Goal: Find specific page/section: Find specific page/section

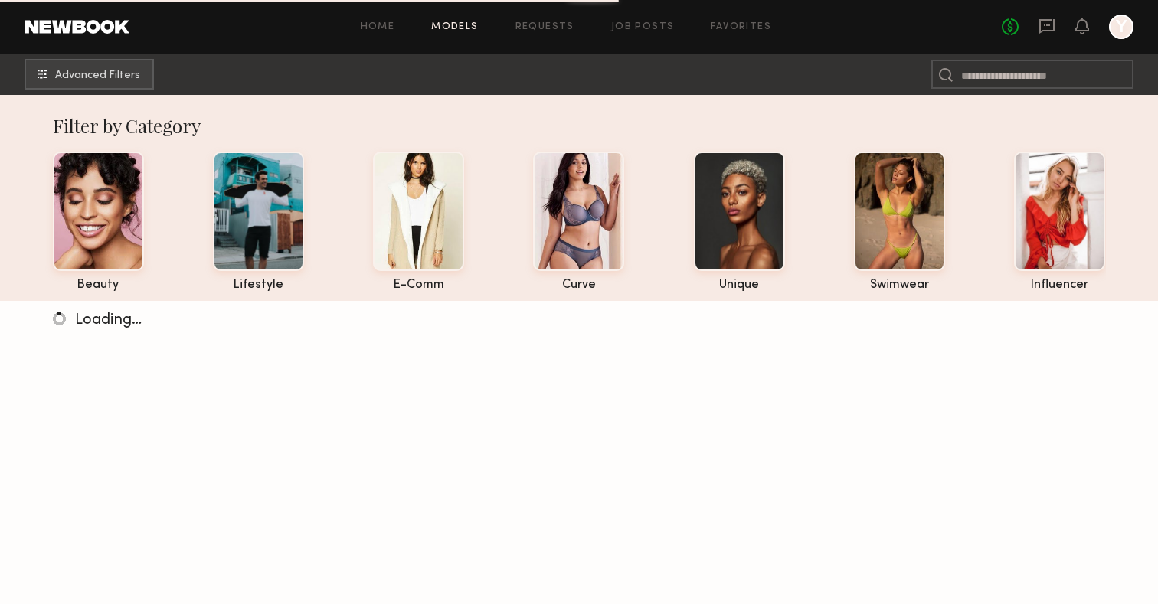
click at [107, 93] on nb-browse-subheader "Advanced Filters" at bounding box center [579, 74] width 1158 height 41
click at [114, 83] on button "Advanced Filters" at bounding box center [89, 73] width 129 height 31
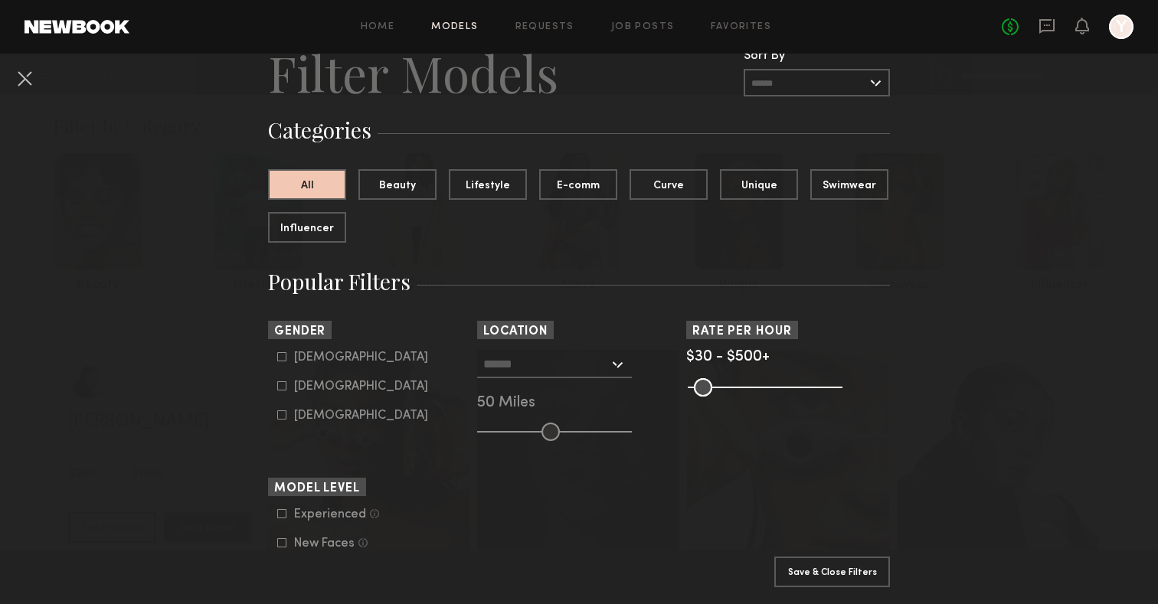
scroll to position [74, 0]
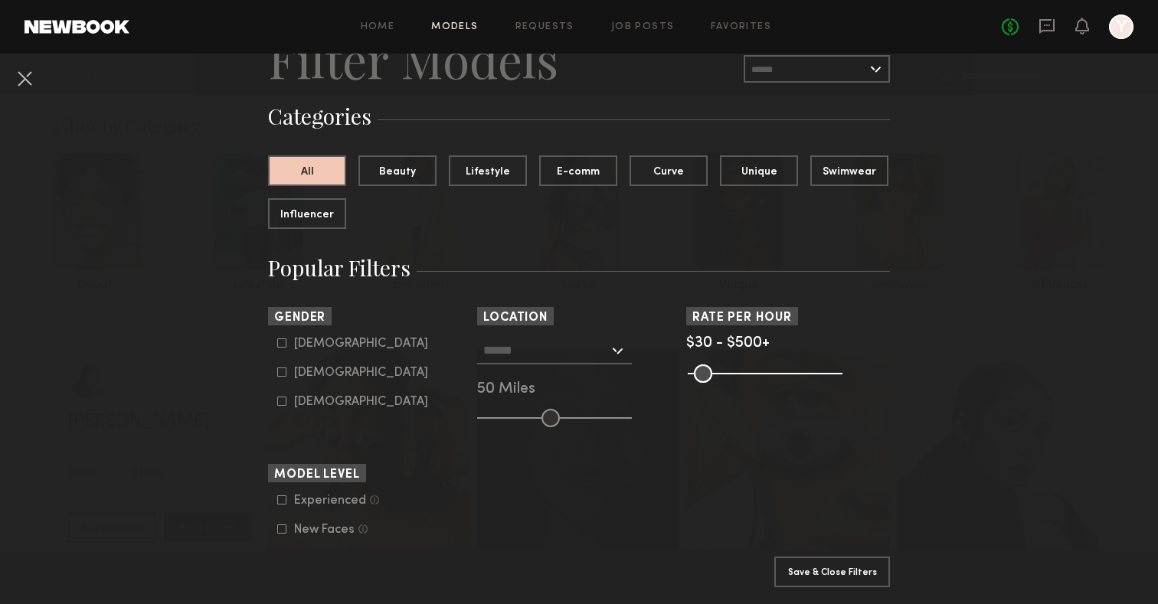
click at [285, 342] on icon at bounding box center [281, 342] width 9 height 9
type input "*"
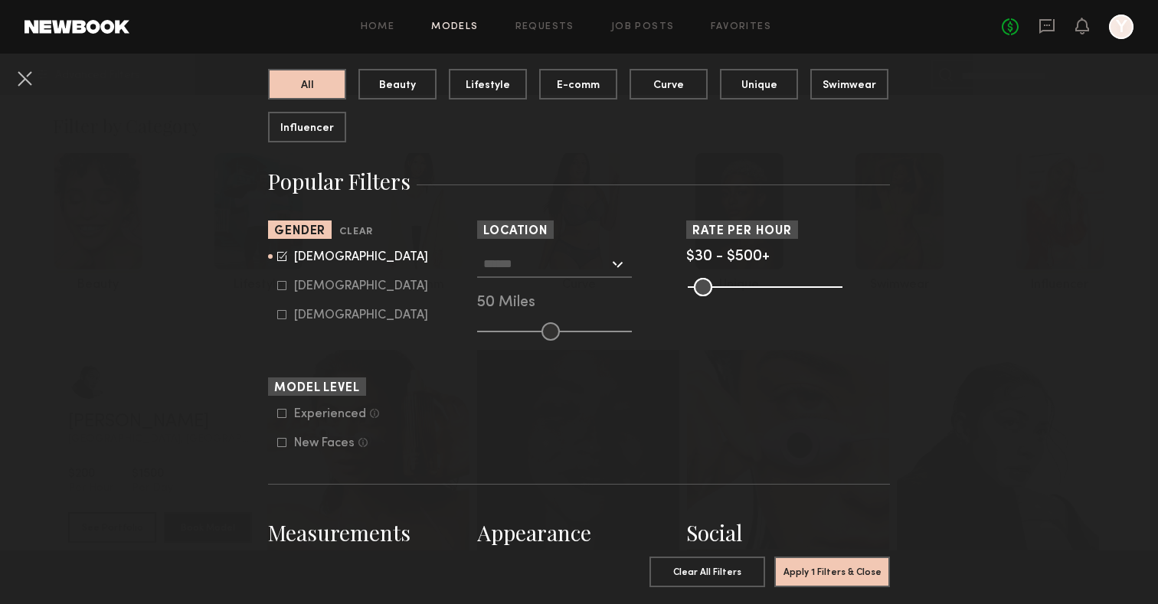
scroll to position [216, 0]
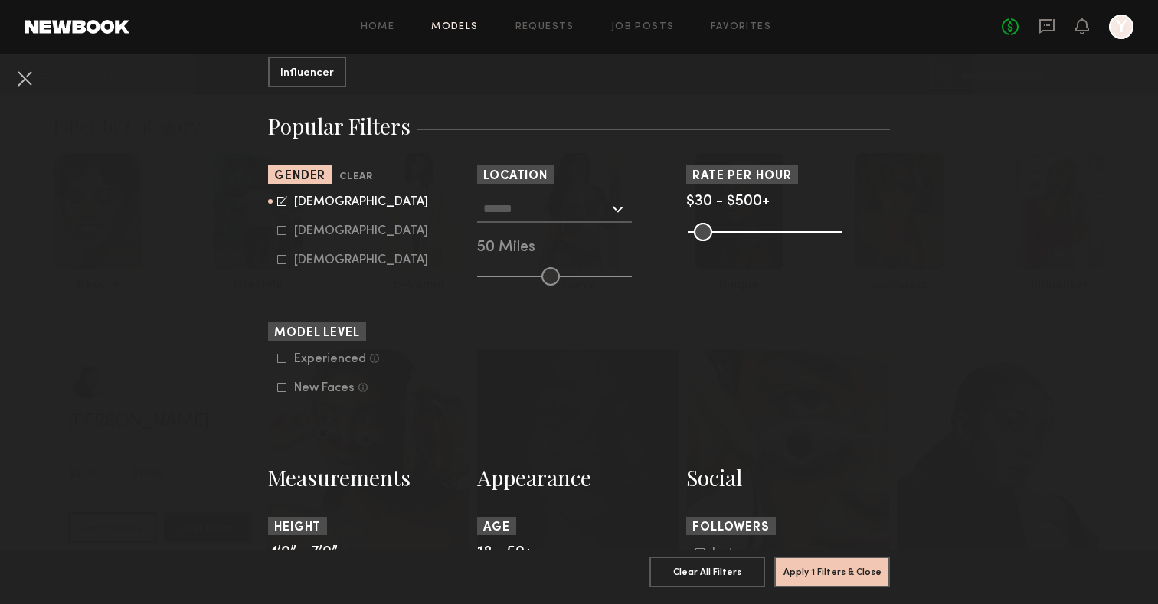
click at [592, 211] on input "text" at bounding box center [546, 208] width 126 height 26
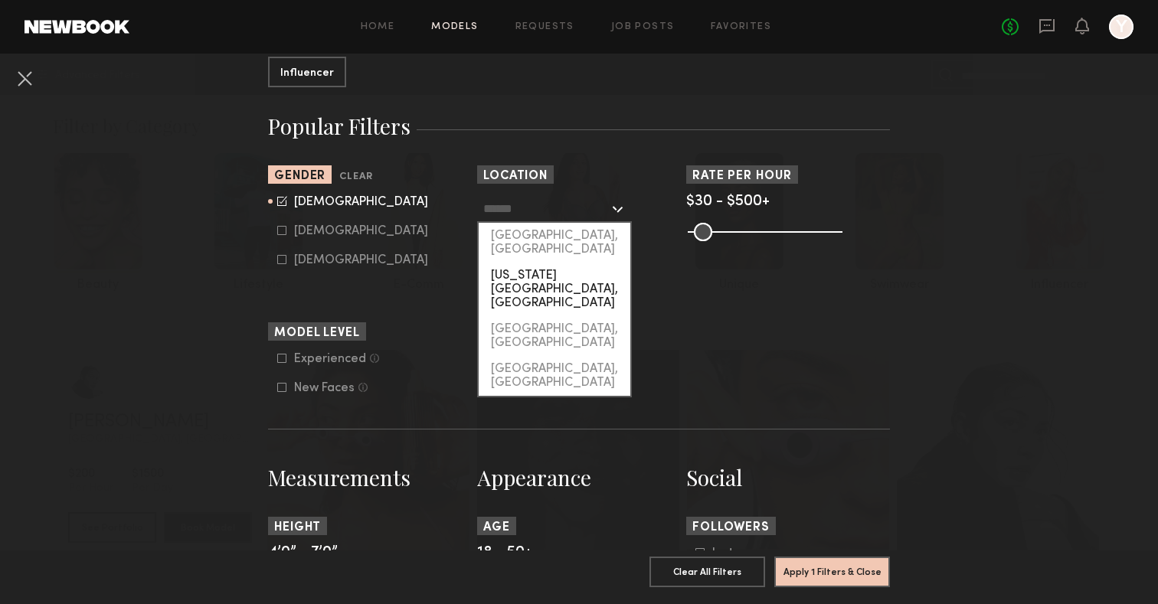
click at [552, 263] on div "[US_STATE][GEOGRAPHIC_DATA], [GEOGRAPHIC_DATA]" at bounding box center [555, 290] width 152 height 54
type input "**********"
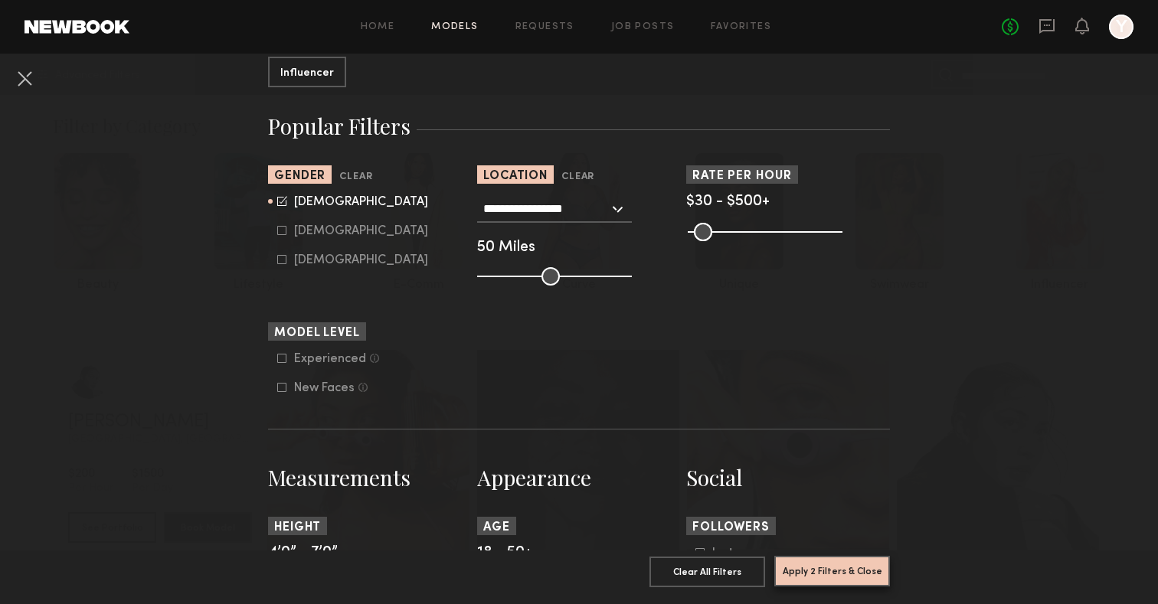
click at [848, 580] on button "Apply 2 Filters & Close" at bounding box center [832, 571] width 116 height 31
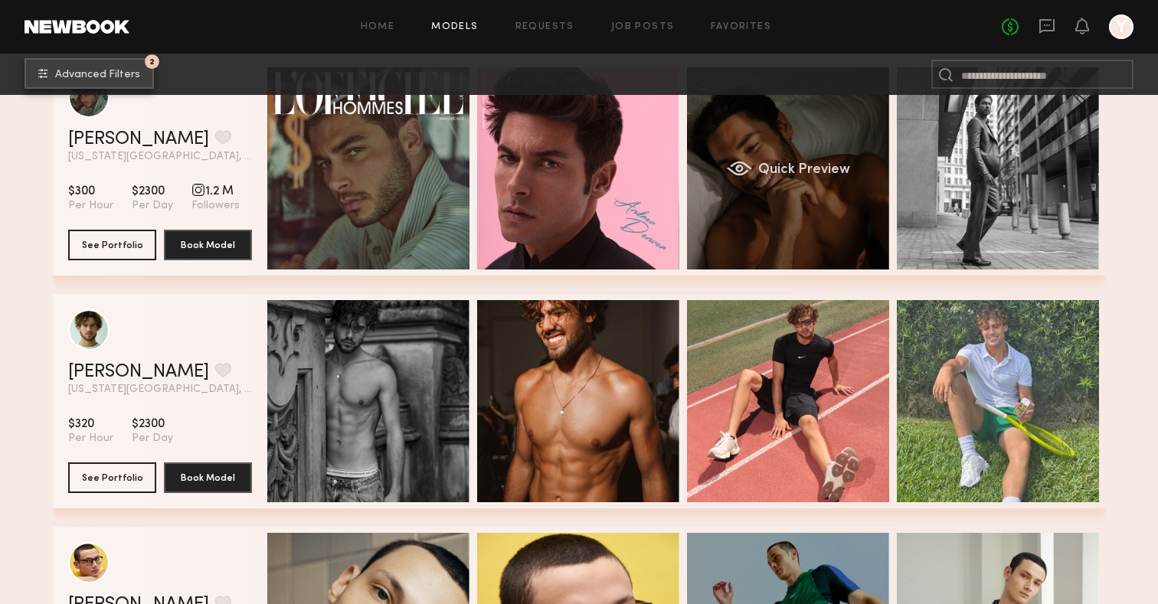
scroll to position [574, 0]
